Goal: Task Accomplishment & Management: Use online tool/utility

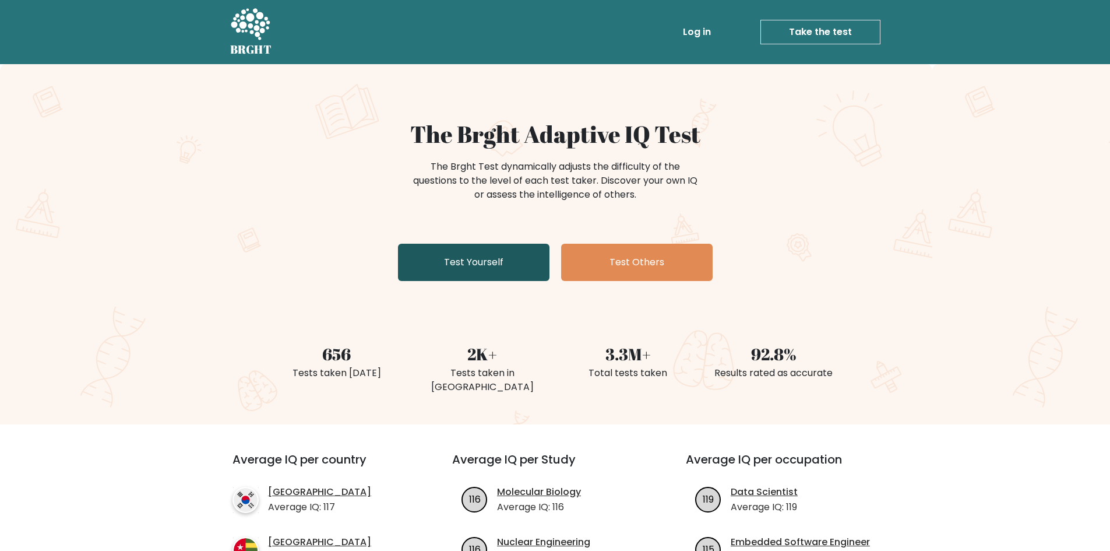
click at [502, 258] on link "Test Yourself" at bounding box center [474, 262] width 152 height 37
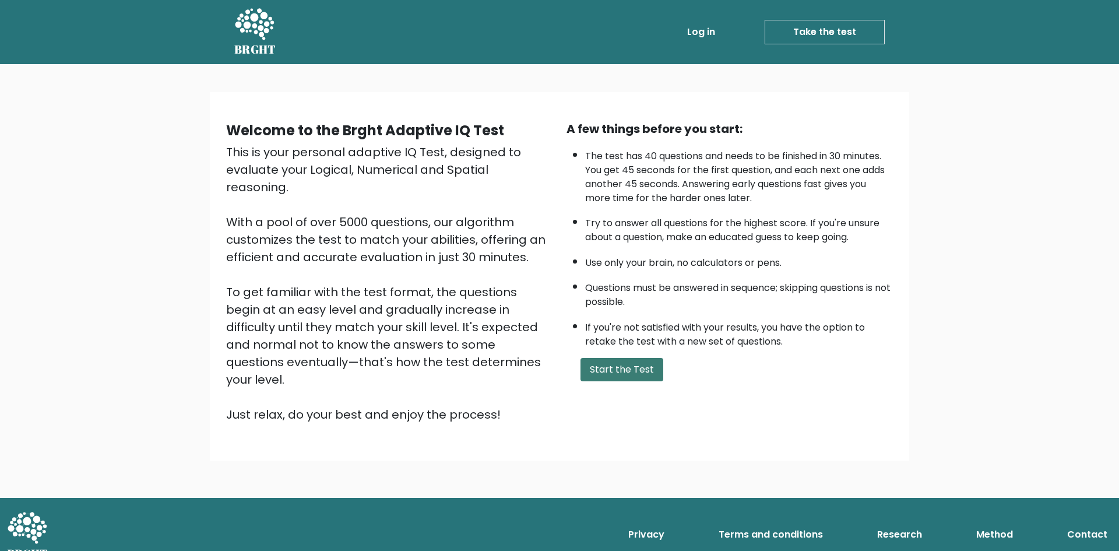
click at [627, 366] on button "Start the Test" at bounding box center [622, 369] width 83 height 23
